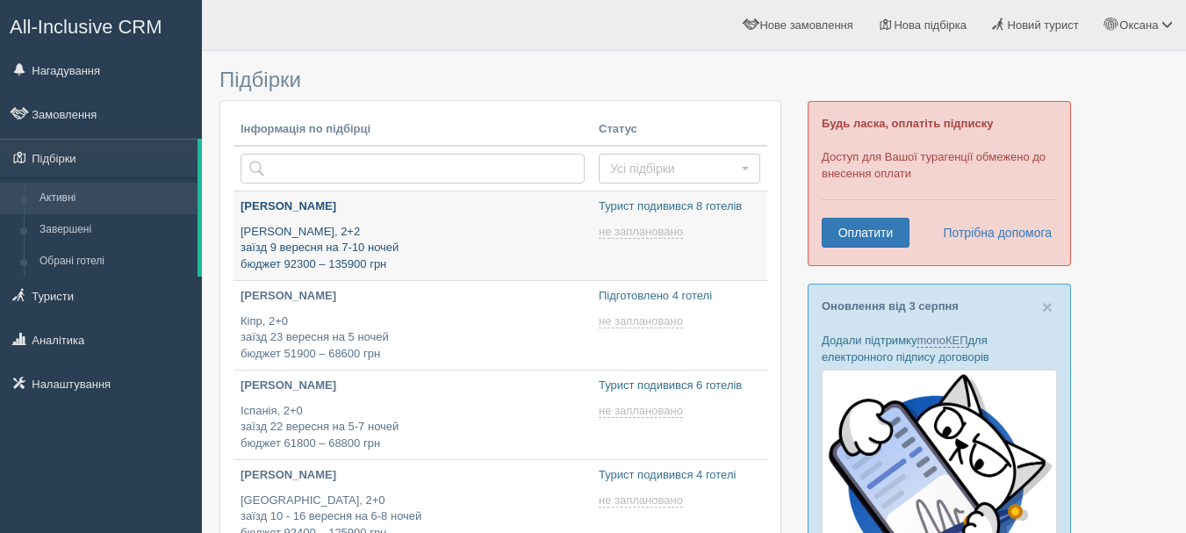
type input "2025-08-10 15:20"
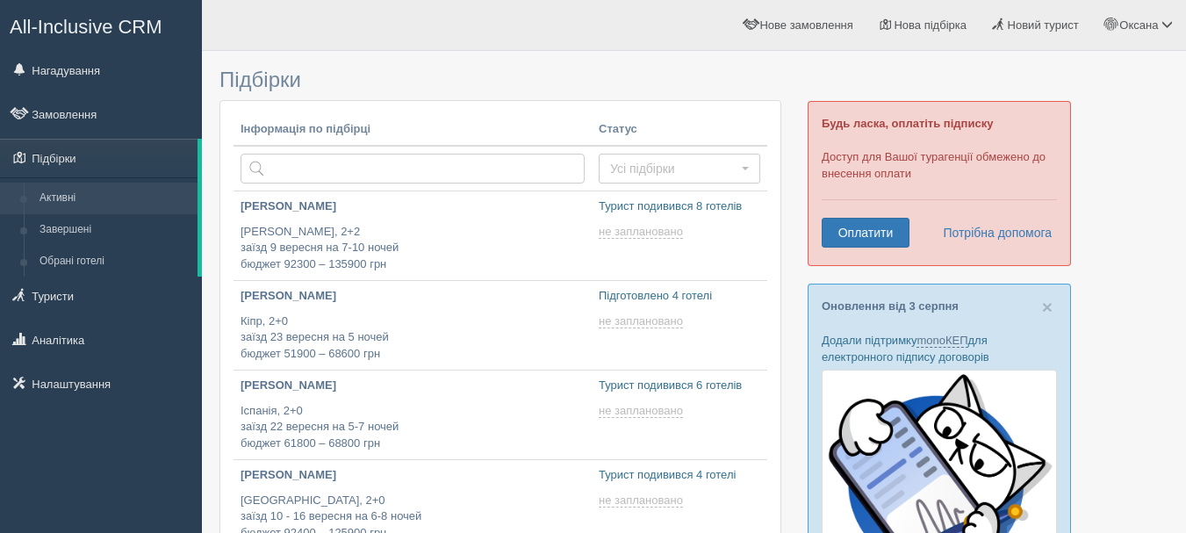
click at [178, 154] on span at bounding box center [182, 157] width 12 height 12
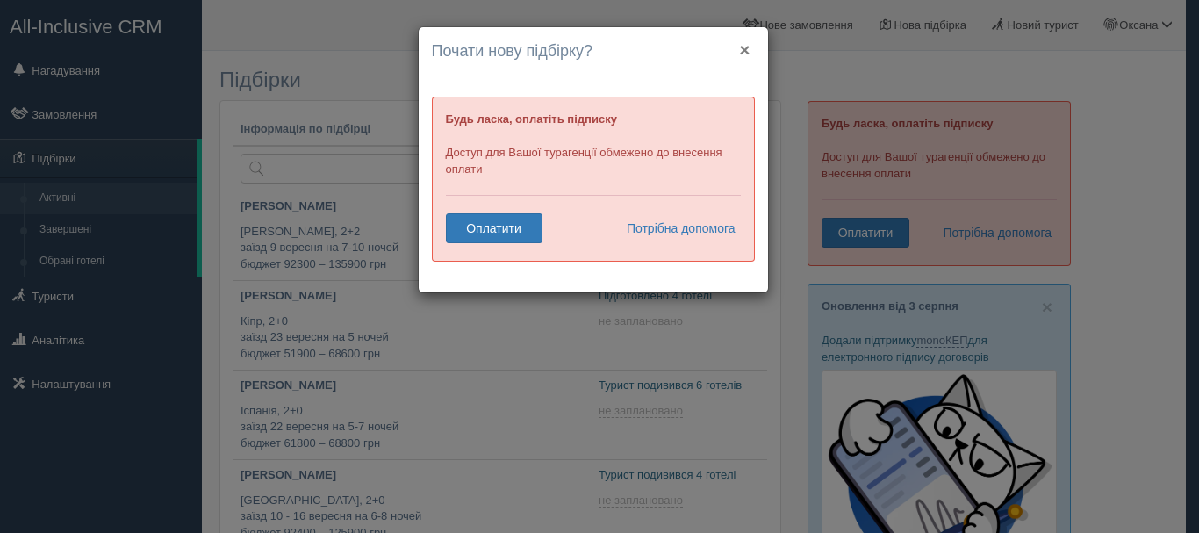
click at [742, 46] on button "×" at bounding box center [744, 49] width 11 height 18
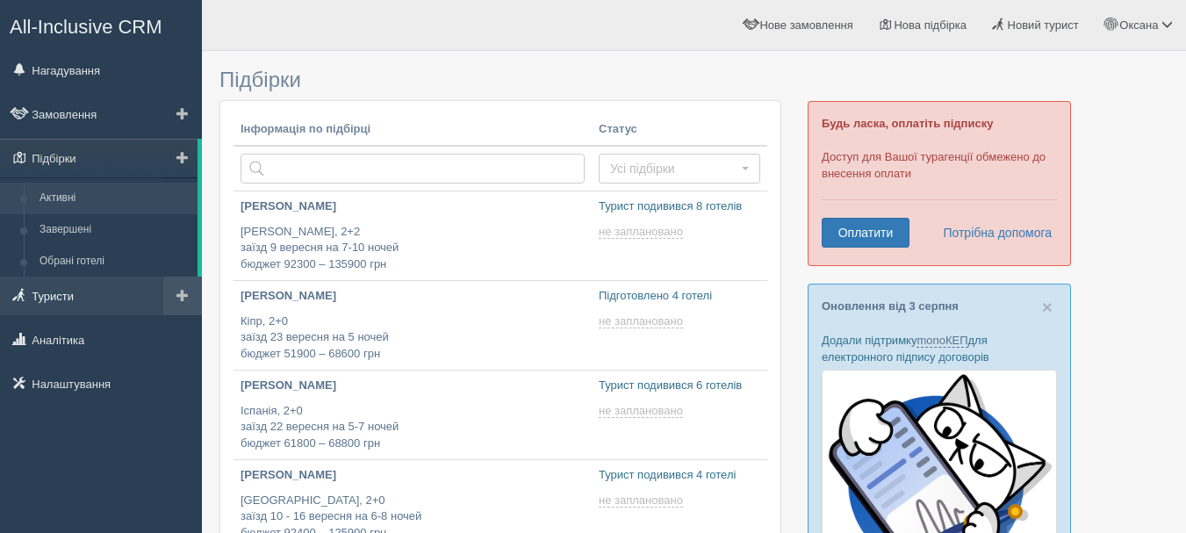
click at [70, 297] on link "Туристи" at bounding box center [101, 295] width 202 height 39
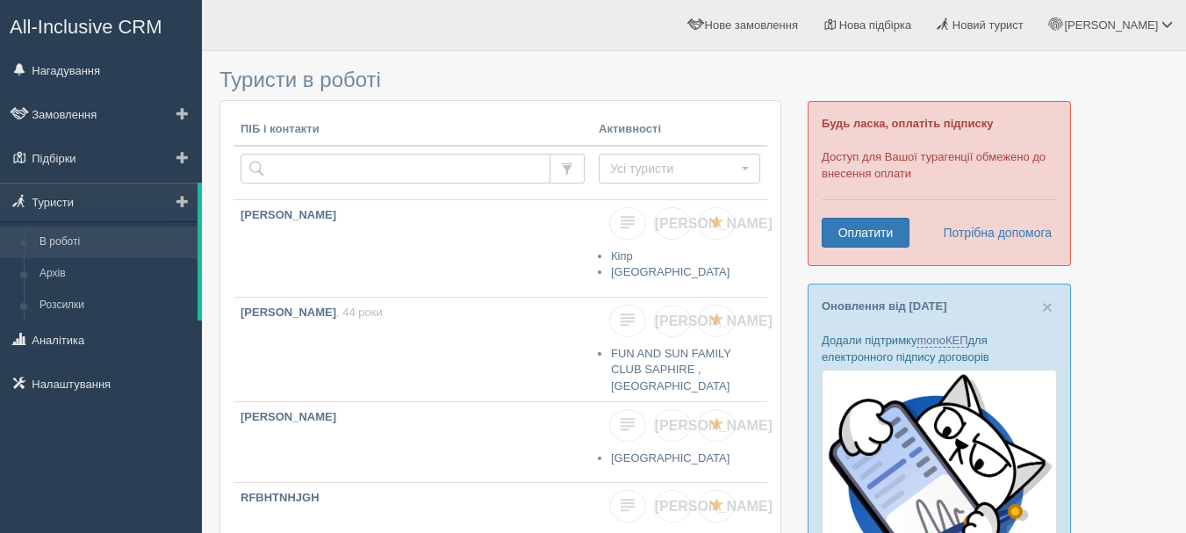
click at [70, 238] on link "В роботі" at bounding box center [115, 242] width 166 height 32
click at [75, 167] on link "Підбірки" at bounding box center [101, 158] width 202 height 39
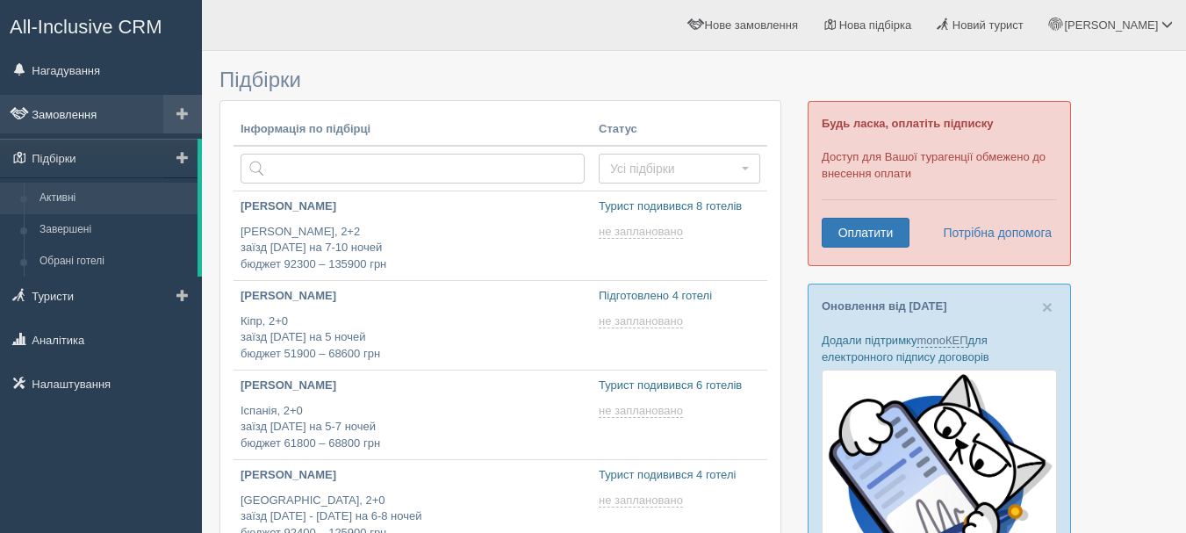
click at [162, 111] on link "Замовлення" at bounding box center [101, 114] width 202 height 39
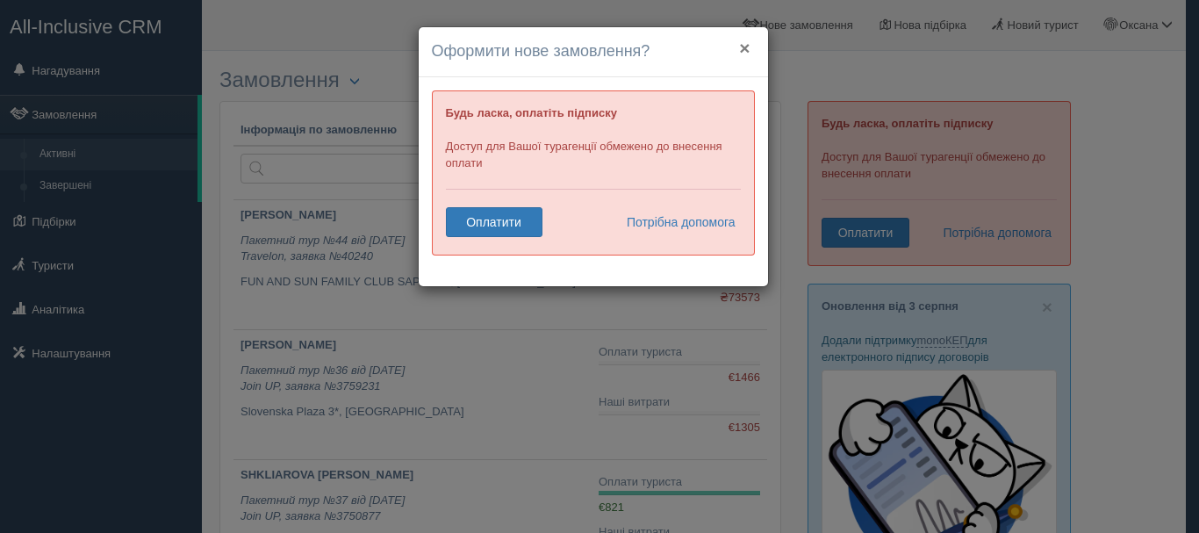
click at [747, 44] on button "×" at bounding box center [744, 48] width 11 height 18
